Goal: Find specific page/section

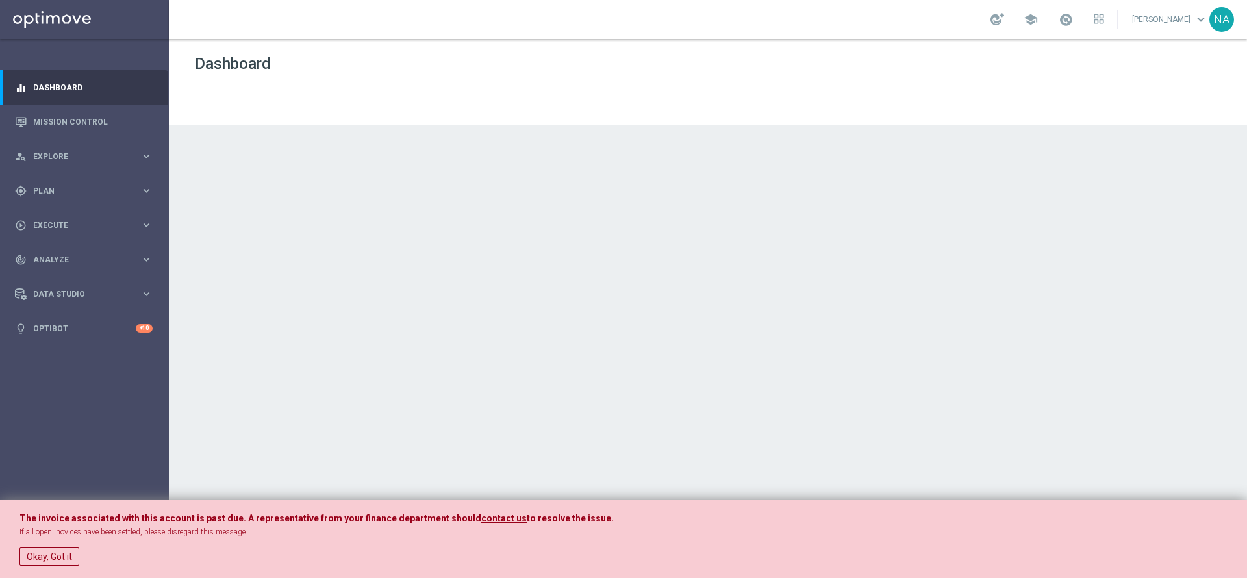
click at [1169, 25] on link "[PERSON_NAME] keyboard_arrow_down" at bounding box center [1169, 19] width 79 height 19
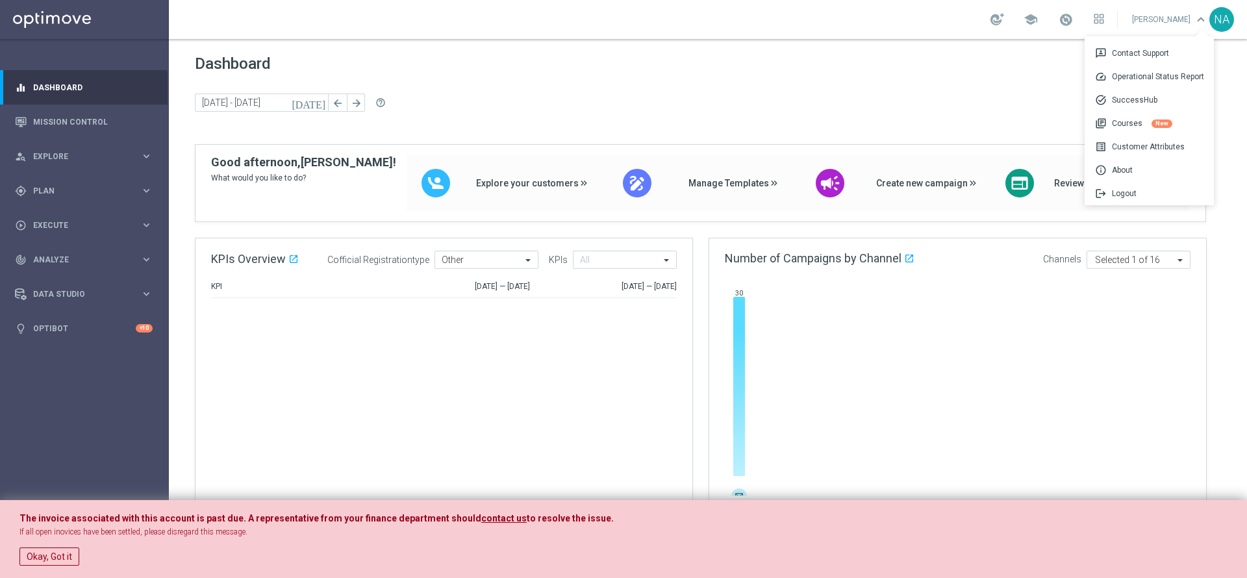
click at [1195, 18] on span "keyboard_arrow_down" at bounding box center [1200, 19] width 14 height 14
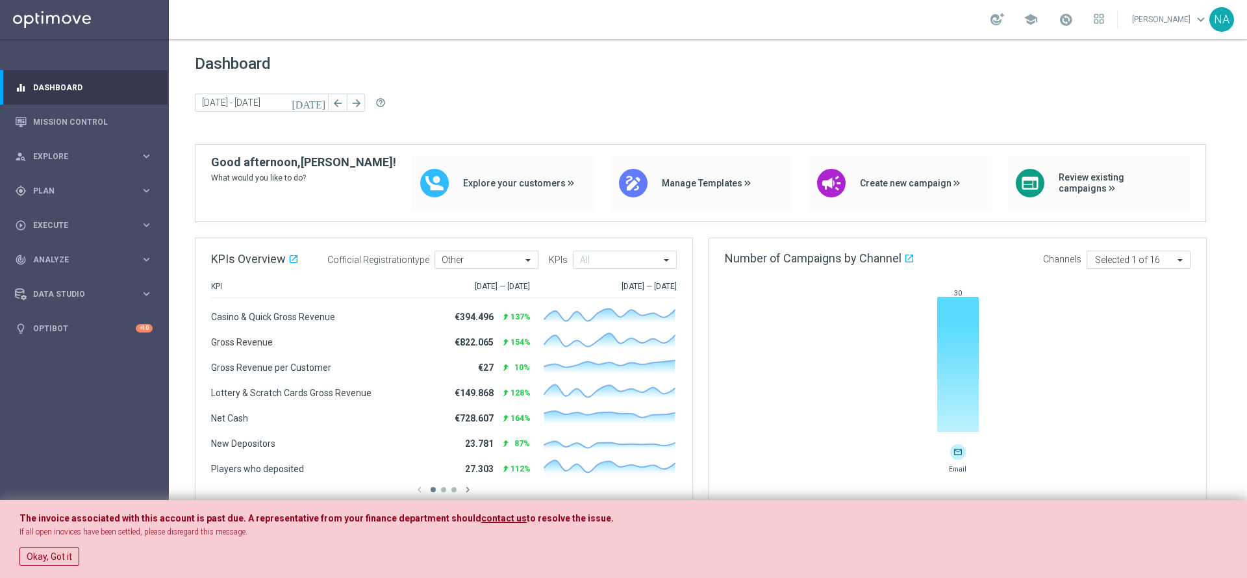
click at [1195, 18] on span "keyboard_arrow_down" at bounding box center [1200, 19] width 14 height 14
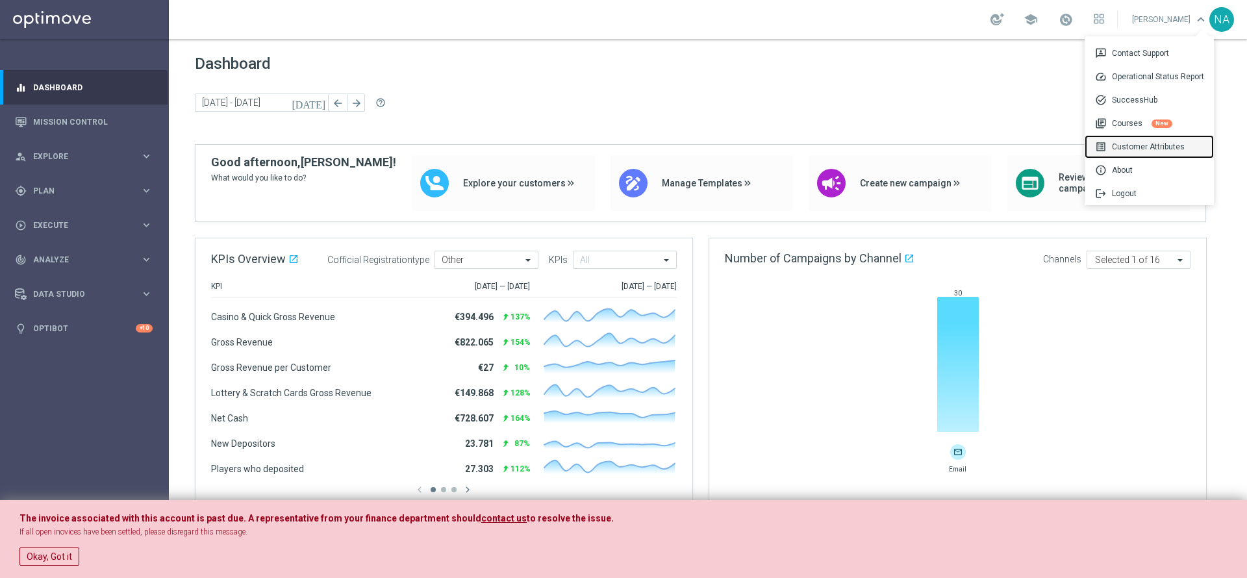
click at [1129, 148] on div "list_alt Customer Attributes" at bounding box center [1148, 146] width 129 height 23
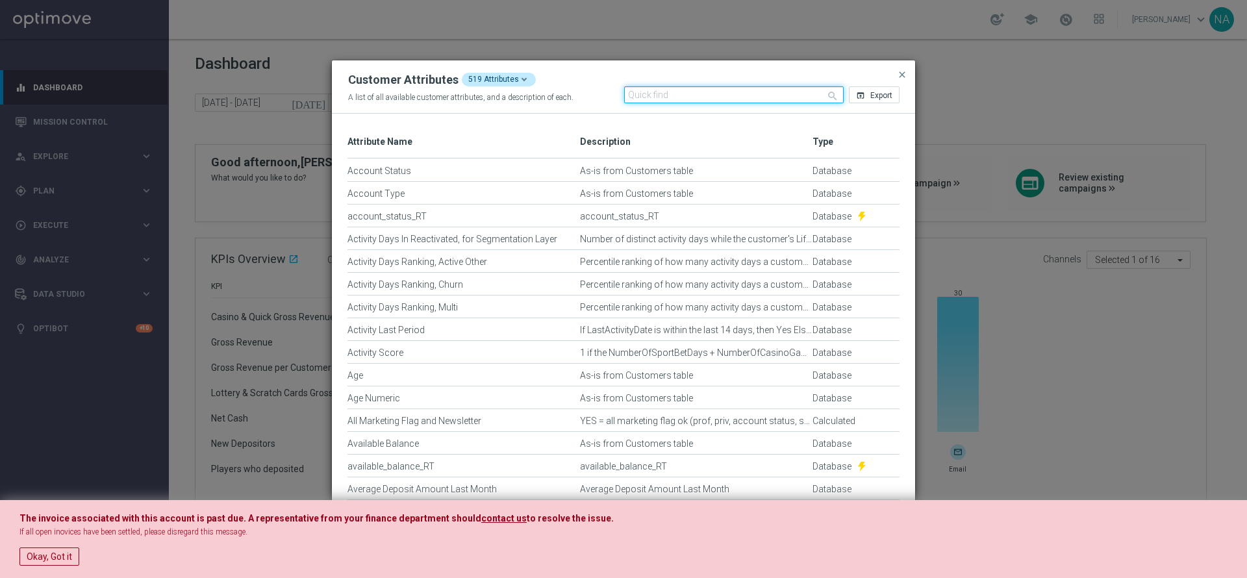
click at [691, 93] on input "text" at bounding box center [734, 94] width 220 height 17
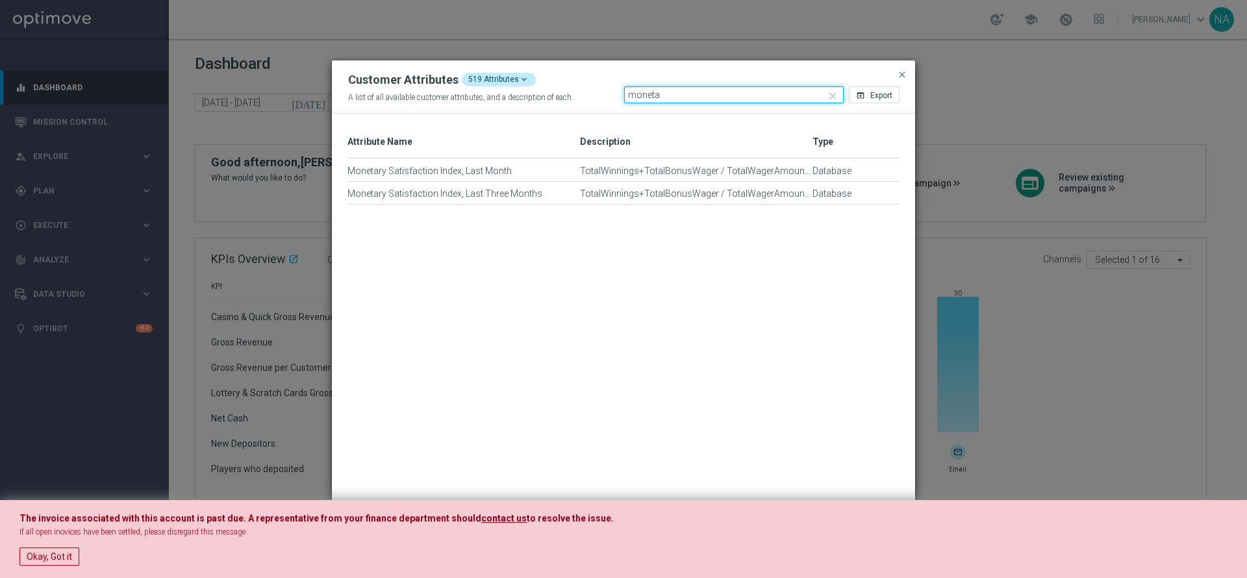
type input "moneta"
click at [903, 74] on span "close" at bounding box center [902, 74] width 10 height 10
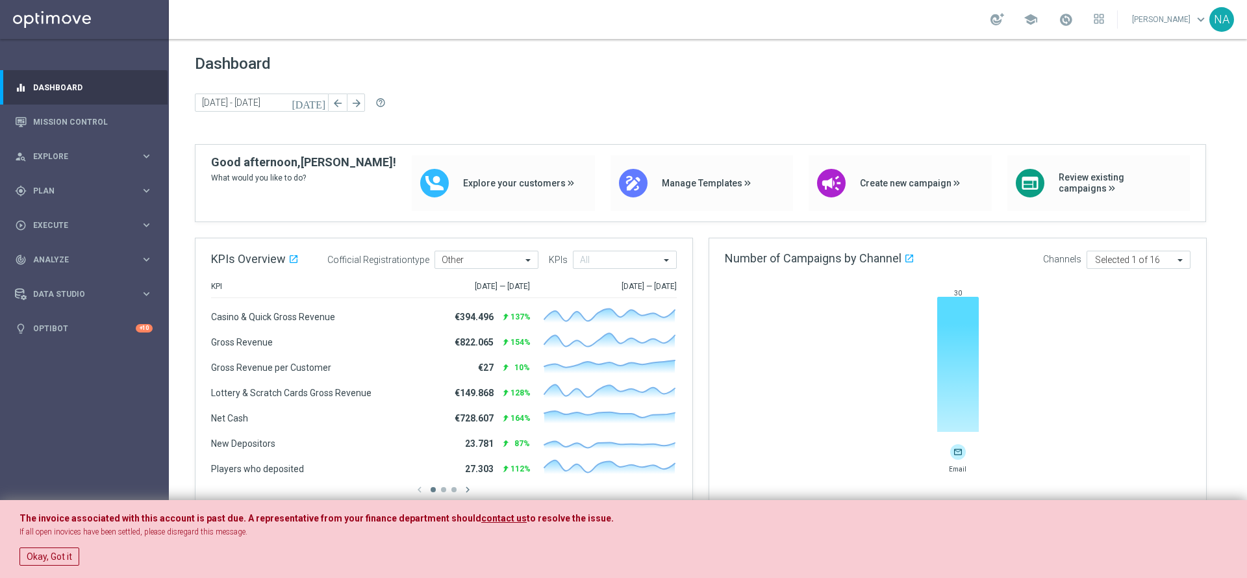
click at [1026, 109] on div "[DATE] [DATE] - [DATE] arrow_back arrow_forward help_outline" at bounding box center [708, 102] width 1026 height 19
